Goal: Task Accomplishment & Management: Complete application form

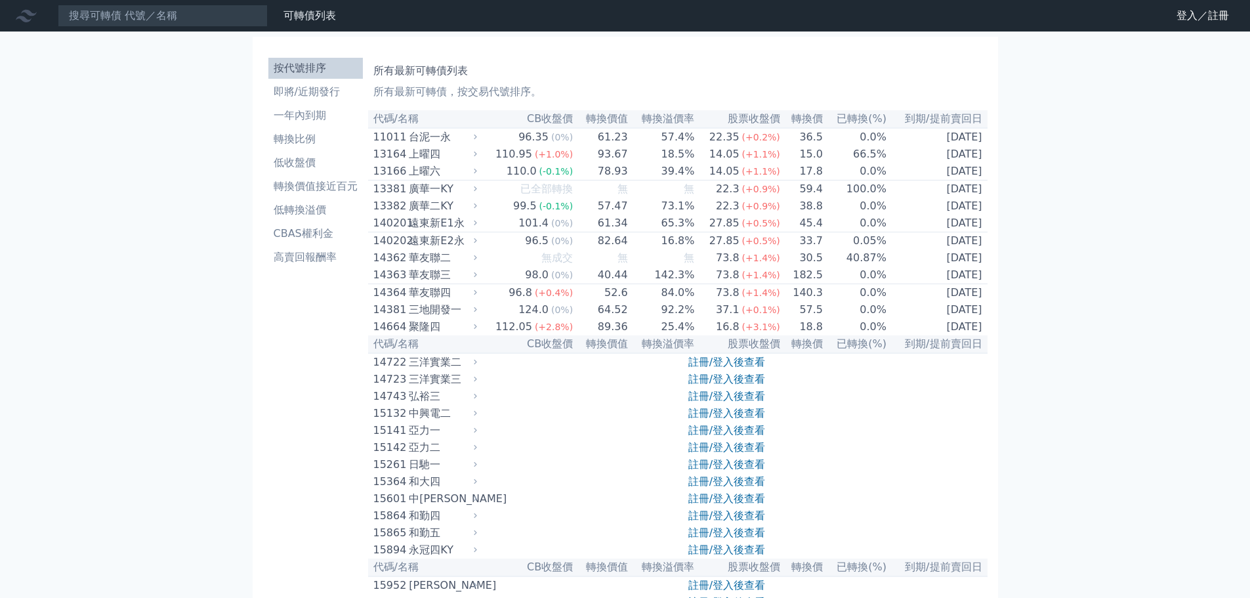
click at [723, 454] on link "註冊/登入後查看" at bounding box center [726, 447] width 77 height 12
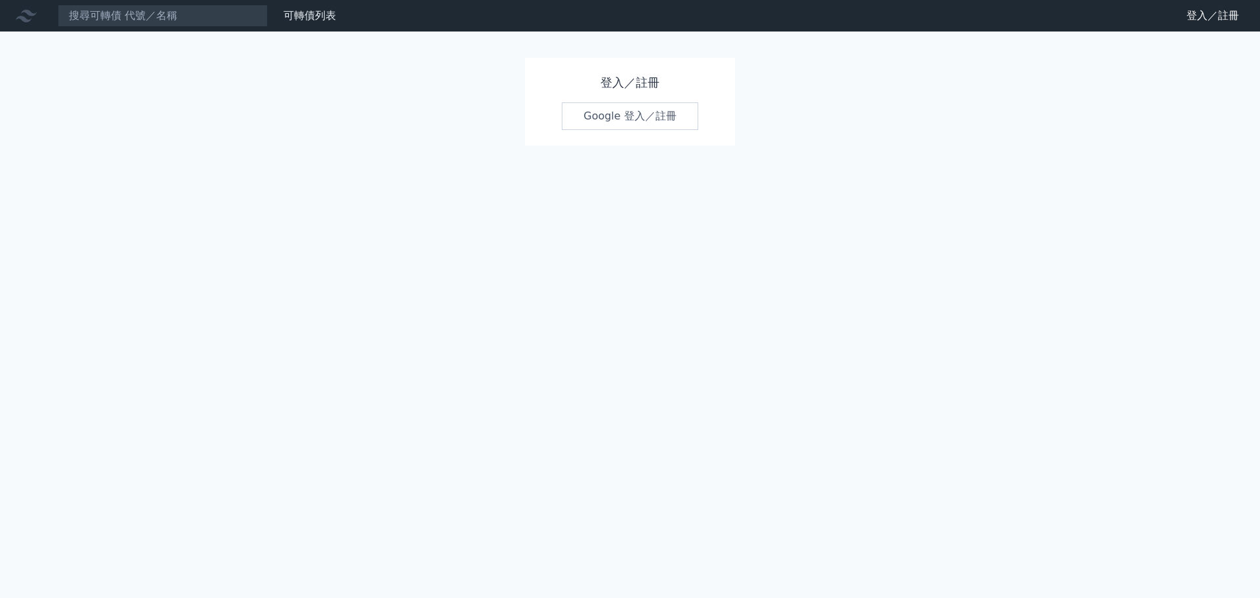
click at [649, 120] on link "Google 登入／註冊" at bounding box center [630, 116] width 137 height 28
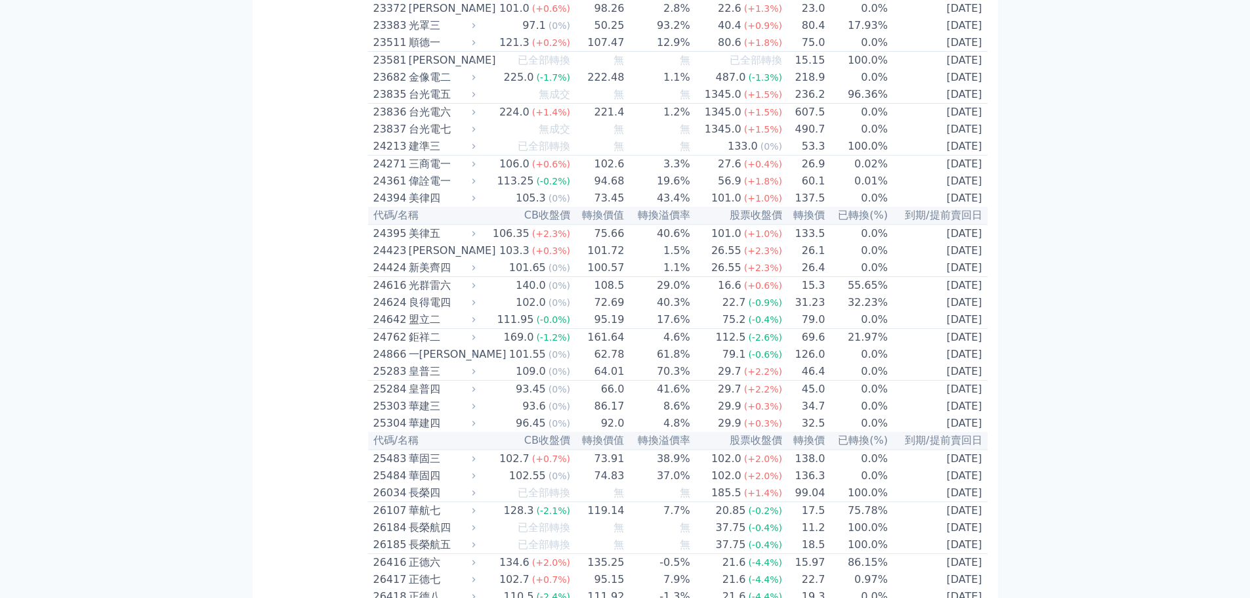
scroll to position [1740, 0]
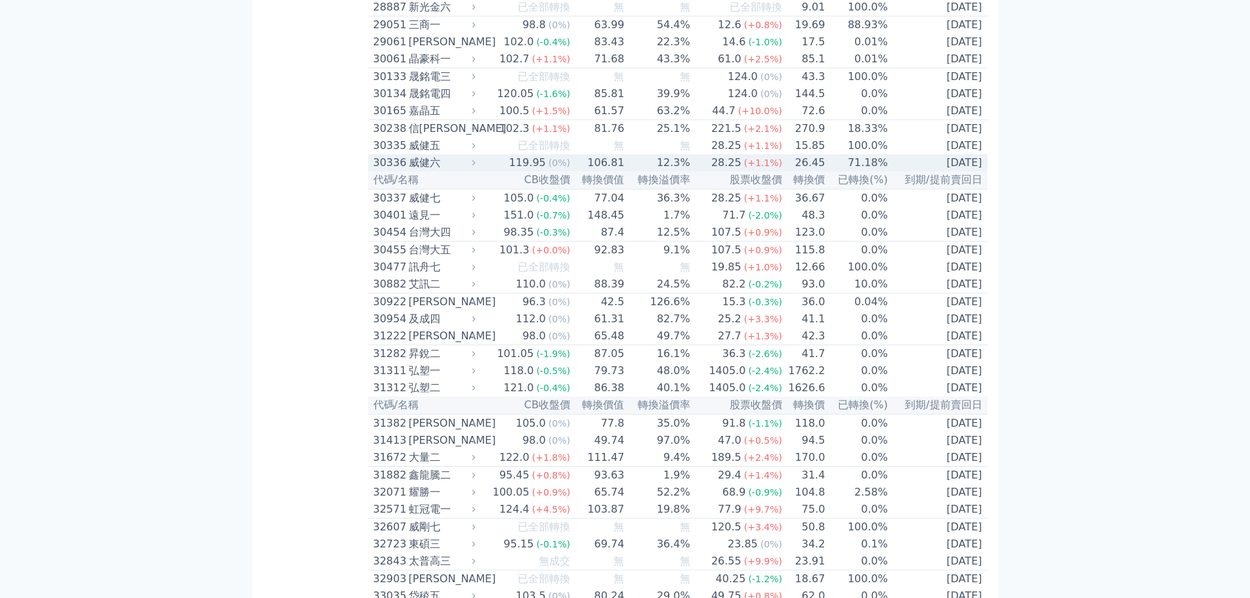
click at [623, 171] on td "106.81" at bounding box center [598, 162] width 54 height 17
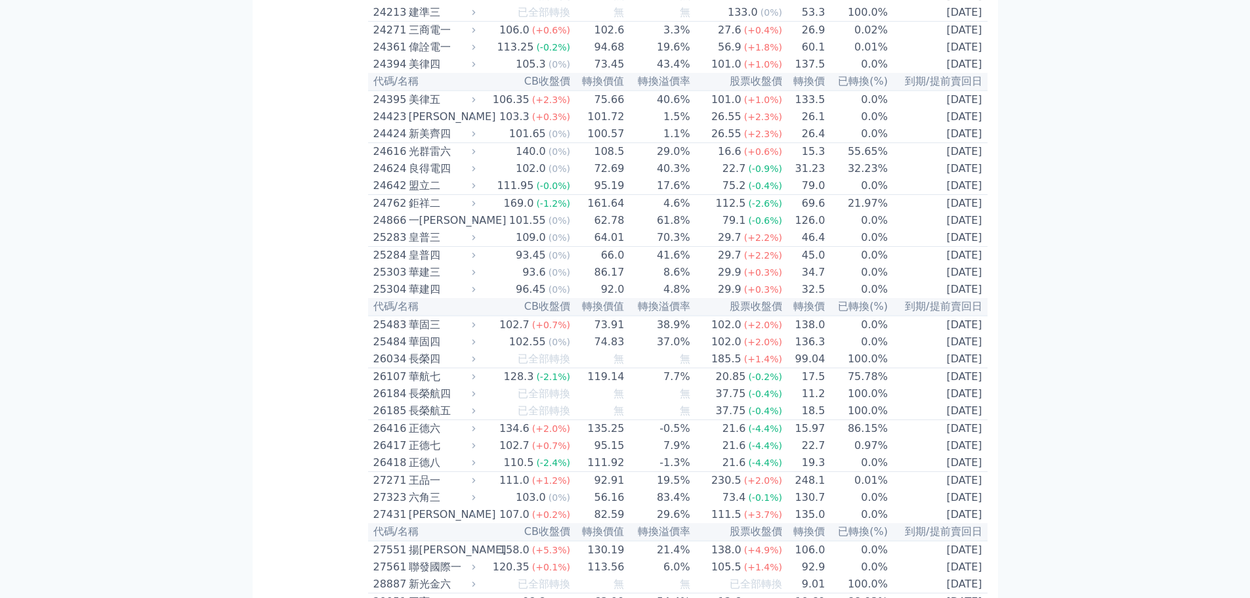
scroll to position [809, 0]
